Goal: Task Accomplishment & Management: Complete application form

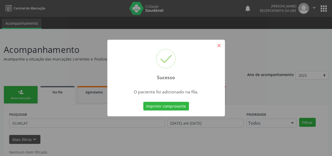
scroll to position [13, 0]
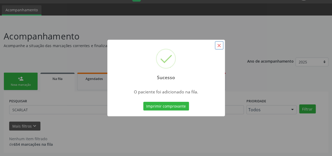
click at [218, 43] on button "×" at bounding box center [219, 45] width 9 height 9
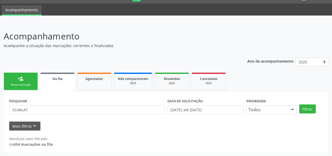
click at [17, 79] on link "person_add Nova marcação" at bounding box center [21, 81] width 34 height 18
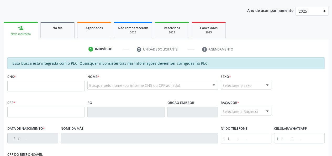
scroll to position [66, 0]
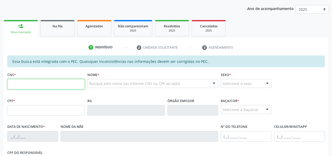
click at [36, 81] on input "text" at bounding box center [45, 84] width 77 height 10
type input "702 0058 6873 8781"
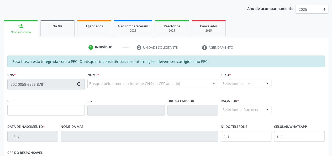
type input "720.952.754-03"
type input "[DATE]"
type input "[PERSON_NAME]"
type input "[PHONE_NUMBER]"
type input "S/N"
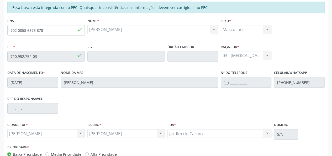
scroll to position [151, 0]
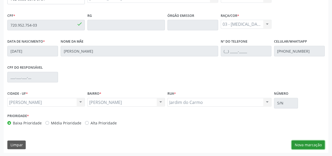
click at [304, 144] on button "Nova marcação" at bounding box center [307, 144] width 33 height 9
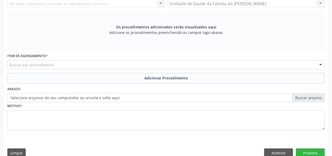
scroll to position [72, 0]
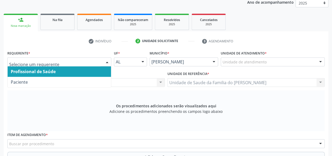
click at [85, 72] on span "Profissional de Saúde" at bounding box center [59, 71] width 103 height 10
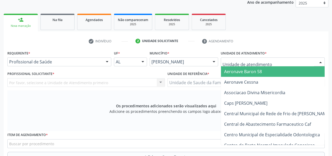
type input "J"
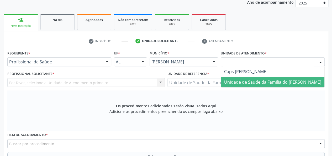
click at [252, 83] on span "Unidade de Saude da Familia do [PERSON_NAME]" at bounding box center [272, 82] width 97 height 6
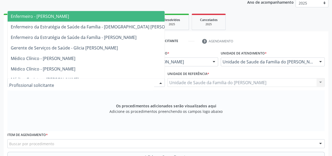
click at [161, 82] on div at bounding box center [161, 82] width 8 height 9
type input "J"
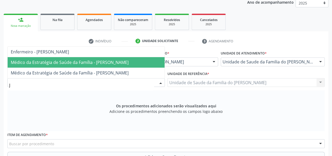
click at [90, 64] on span "Médico da Estratégia de Saúde da Família - [PERSON_NAME]" at bounding box center [70, 62] width 118 height 6
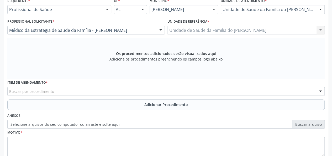
scroll to position [125, 0]
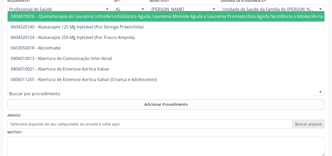
click at [74, 90] on div at bounding box center [165, 90] width 317 height 9
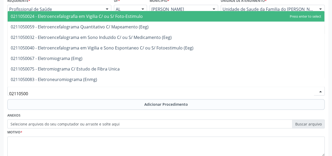
type input "021105002"
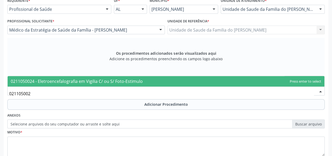
click at [82, 80] on span "0211050024 - Eletroencefalografia em Vigilia C/ ou S/ Foto-Estimulo" at bounding box center [77, 81] width 132 height 6
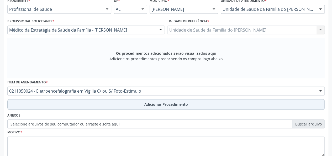
click at [68, 107] on button "Adicionar Procedimento" at bounding box center [165, 104] width 317 height 10
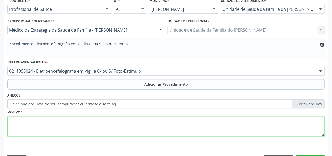
click at [63, 125] on textarea at bounding box center [165, 126] width 317 height 20
click at [77, 121] on textarea "CRISES CONVULSIVAS E USO E=DE FERNOBABITAL" at bounding box center [165, 126] width 317 height 20
click at [37, 122] on textarea "CRISES CONVULSIVAS E USO E=DE FENOBABITAL" at bounding box center [165, 126] width 317 height 20
click at [63, 120] on textarea "CRISES CONVULSIVOS E USO E=DE FENOBABITAL" at bounding box center [165, 126] width 317 height 20
click at [81, 119] on textarea "CRISES CONVULSIVOS E USO DE FENOBABITAL" at bounding box center [165, 126] width 317 height 20
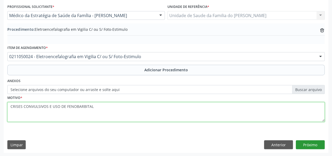
type textarea "CRISES CONVULSIVOS E USO DE FENOBARBITAL"
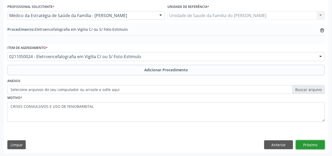
click at [314, 143] on button "Próximo" at bounding box center [310, 144] width 29 height 9
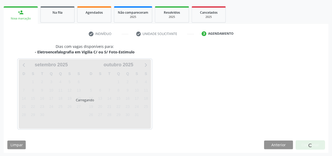
scroll to position [95, 0]
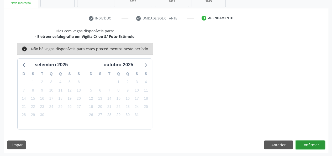
click at [314, 143] on button "Confirmar" at bounding box center [310, 144] width 29 height 9
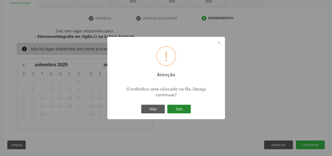
click at [182, 110] on button "Sim" at bounding box center [179, 108] width 24 height 9
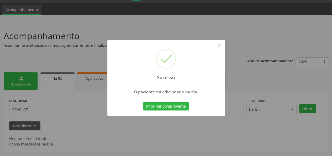
scroll to position [13, 0]
click at [220, 47] on button "×" at bounding box center [219, 45] width 9 height 9
